Goal: Task Accomplishment & Management: Use online tool/utility

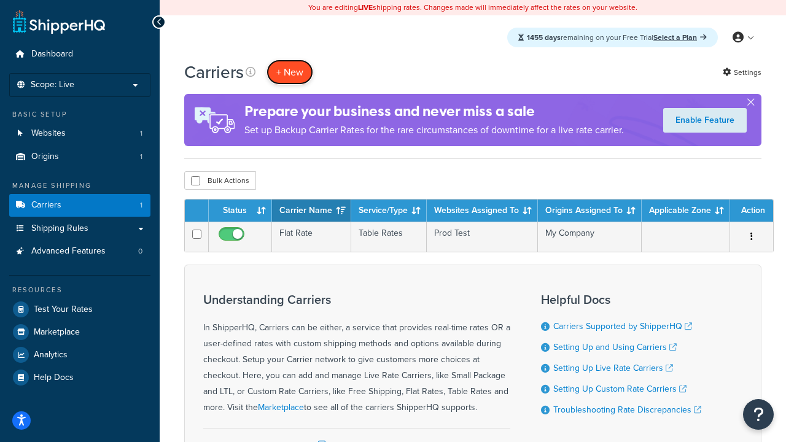
click at [290, 72] on button "+ New" at bounding box center [289, 72] width 47 height 25
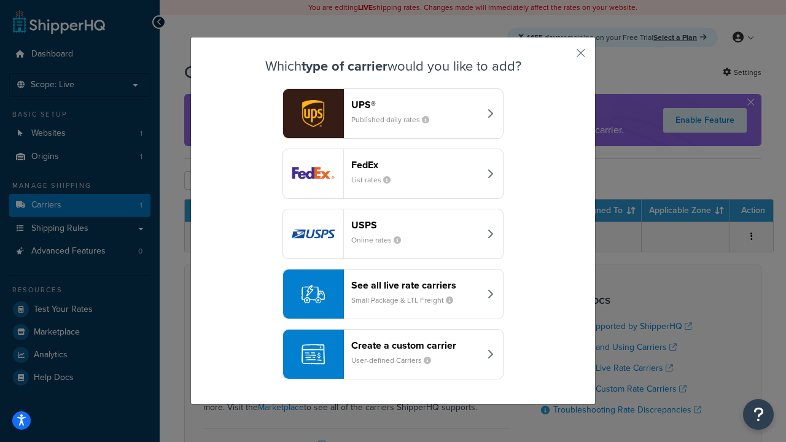
click at [415, 165] on header "FedEx" at bounding box center [415, 165] width 128 height 12
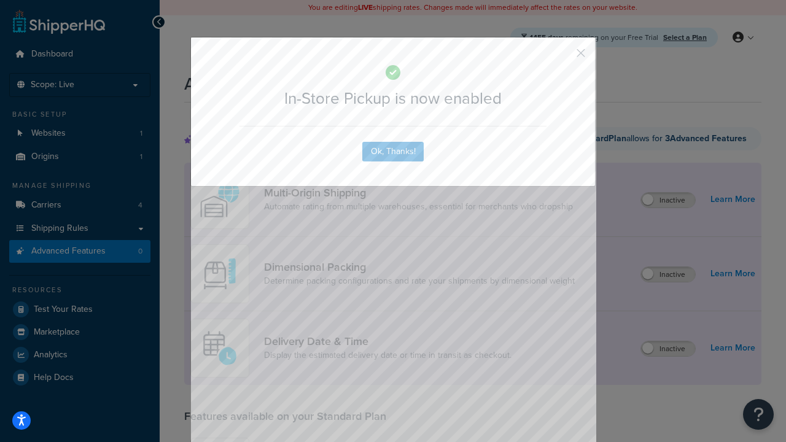
scroll to position [321, 0]
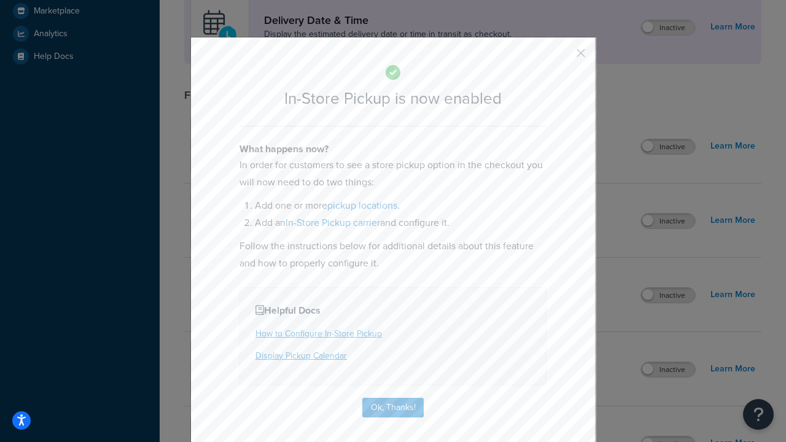
click at [562, 57] on button "button" at bounding box center [562, 57] width 3 height 3
